Goal: Find specific page/section: Find specific page/section

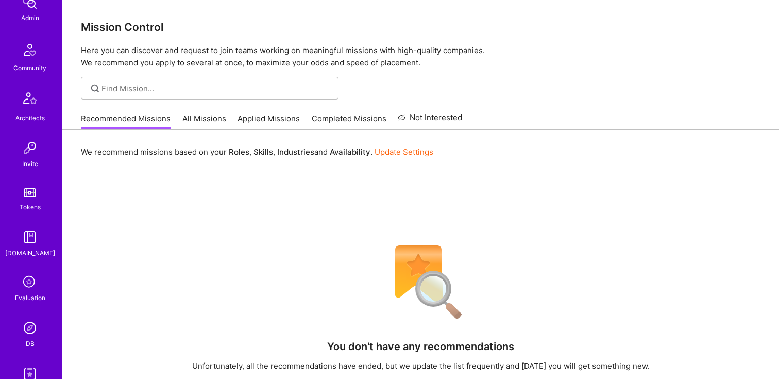
scroll to position [279, 0]
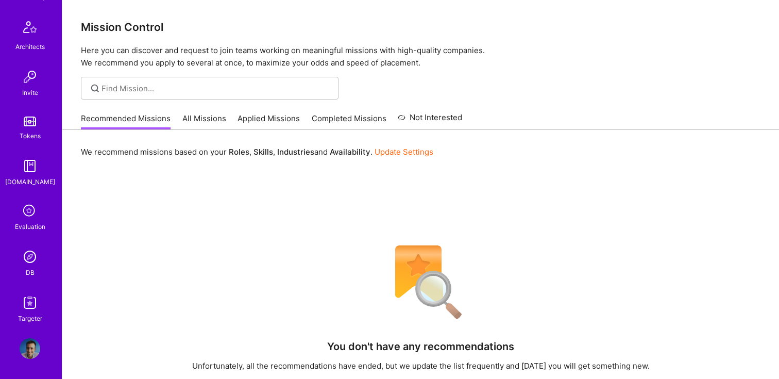
click at [39, 256] on img at bounding box center [30, 256] width 21 height 21
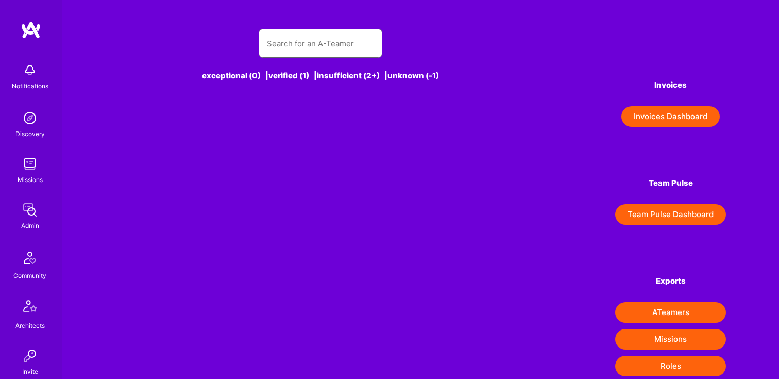
click at [325, 40] on input "text" at bounding box center [320, 43] width 107 height 26
paste input "[EMAIL_ADDRESS][DOMAIN_NAME]"
type input "[EMAIL_ADDRESS][DOMAIN_NAME]"
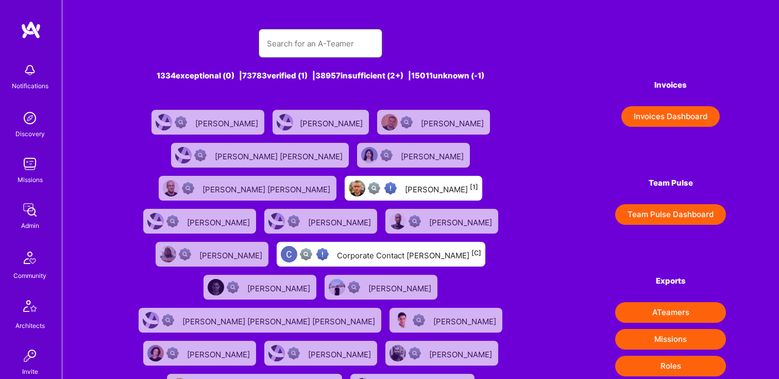
paste input "[EMAIL_ADDRESS][DOMAIN_NAME]"
type input "[EMAIL_ADDRESS][DOMAIN_NAME]"
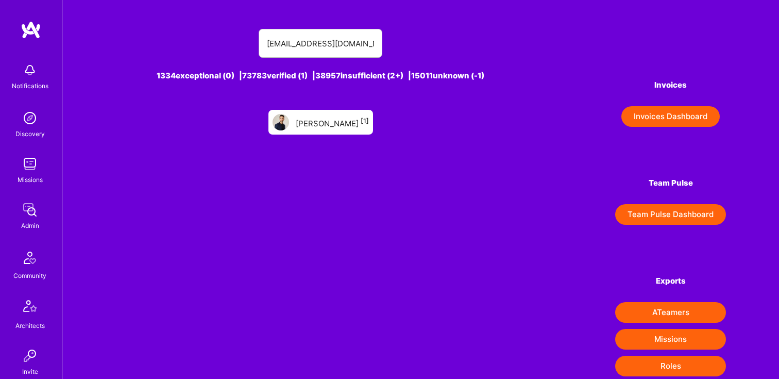
click at [322, 127] on div "[PERSON_NAME] [1]" at bounding box center [332, 121] width 73 height 13
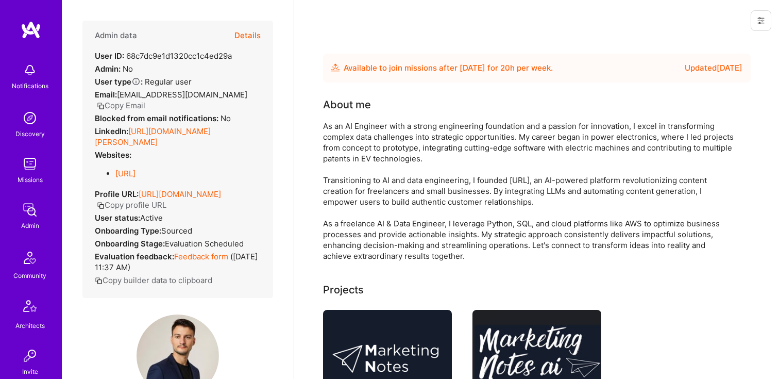
click at [249, 35] on button "Details" at bounding box center [247, 36] width 26 height 30
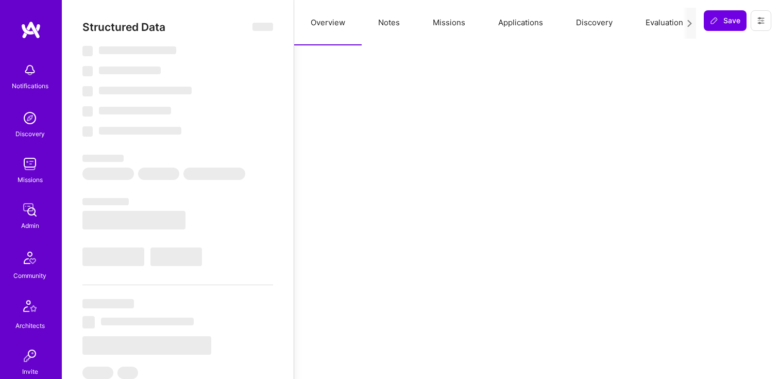
select select "Future Date"
select select "Verified"
select select "US"
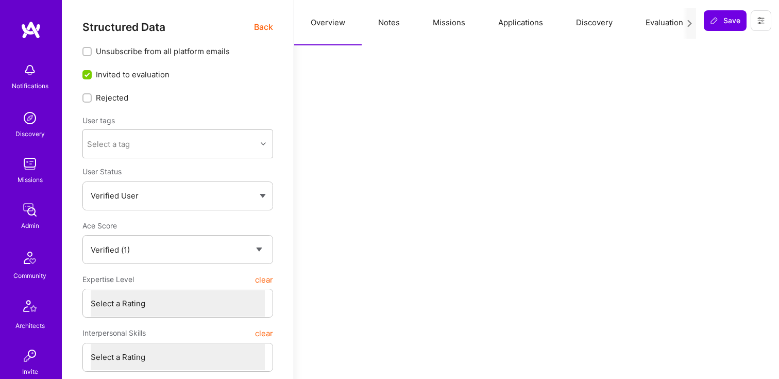
click at [260, 29] on span "Back" at bounding box center [263, 27] width 19 height 13
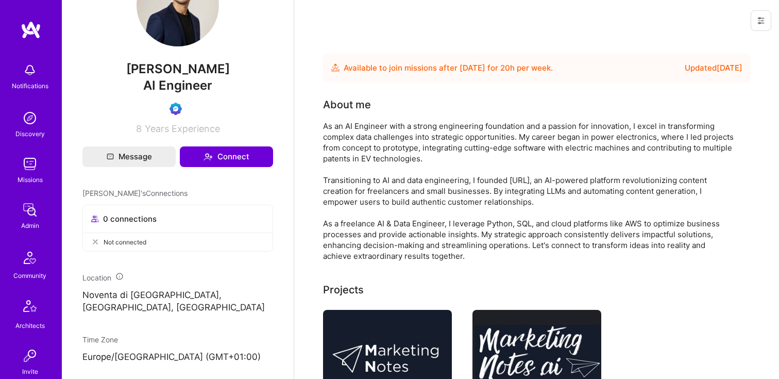
scroll to position [348, 0]
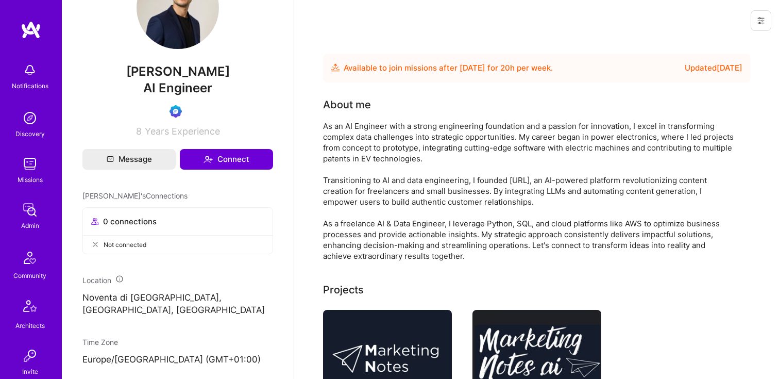
click at [162, 79] on span "[PERSON_NAME]" at bounding box center [177, 71] width 191 height 15
copy span "[PERSON_NAME]"
